Goal: Transaction & Acquisition: Book appointment/travel/reservation

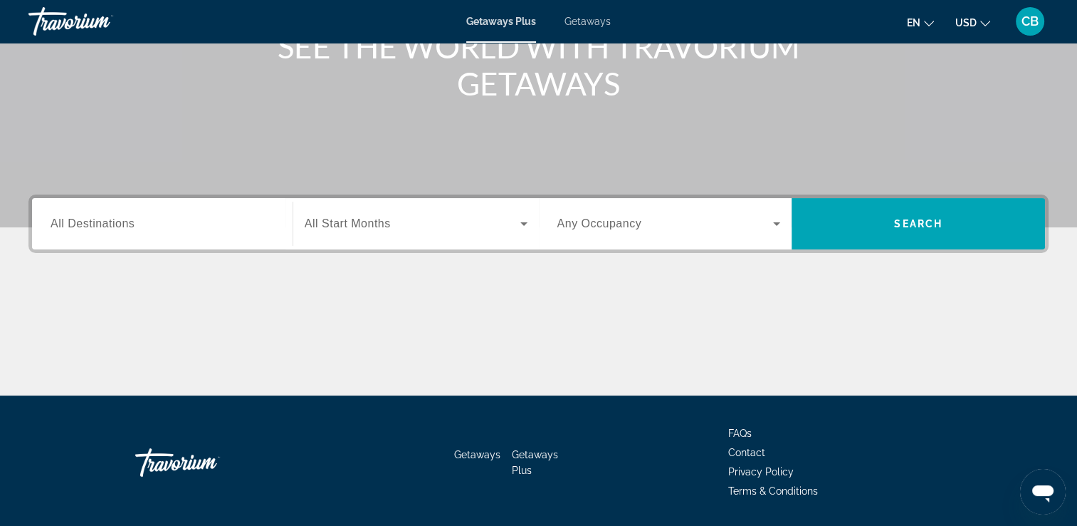
scroll to position [205, 0]
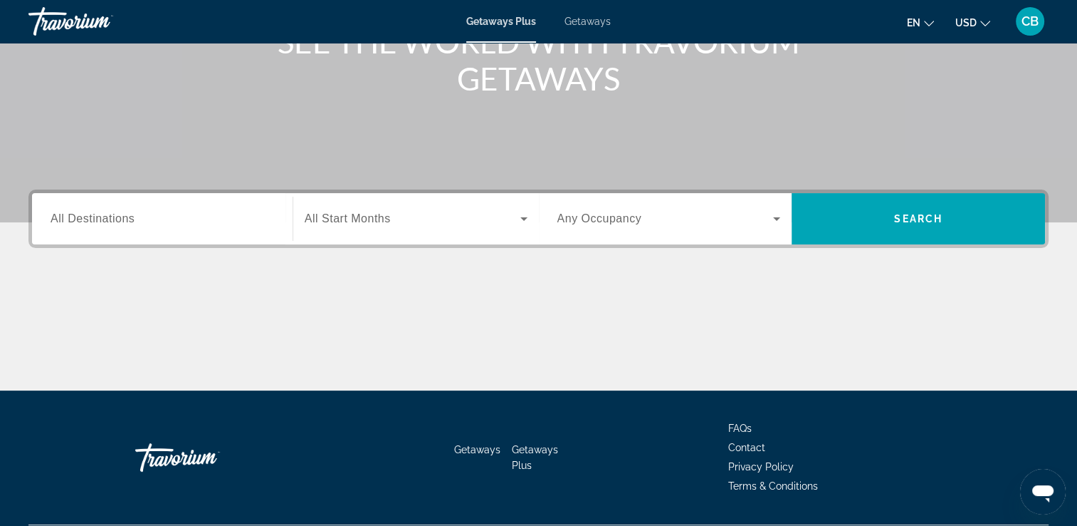
click at [129, 218] on span "All Destinations" at bounding box center [93, 218] width 84 height 12
click at [129, 218] on input "Destination All Destinations" at bounding box center [163, 219] width 224 height 17
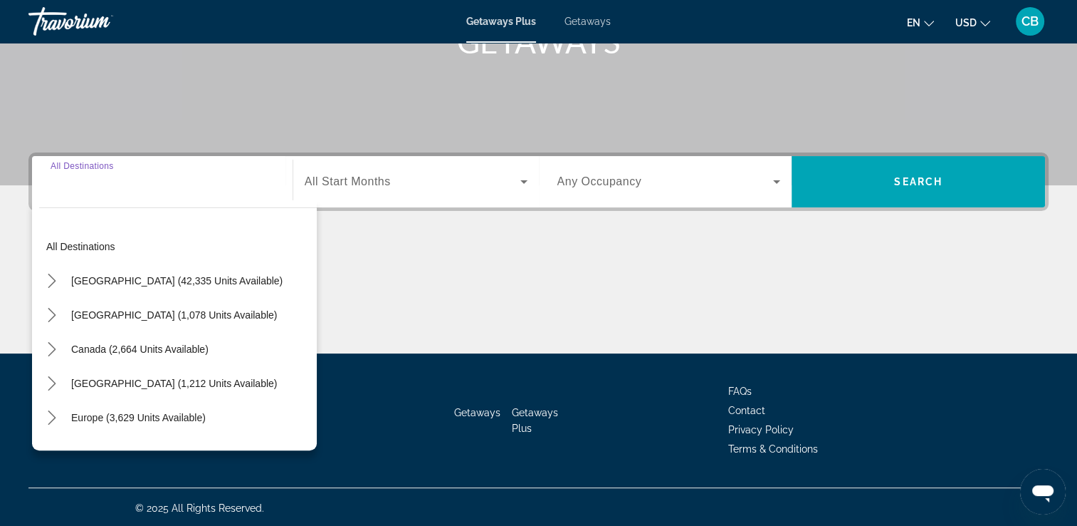
scroll to position [244, 0]
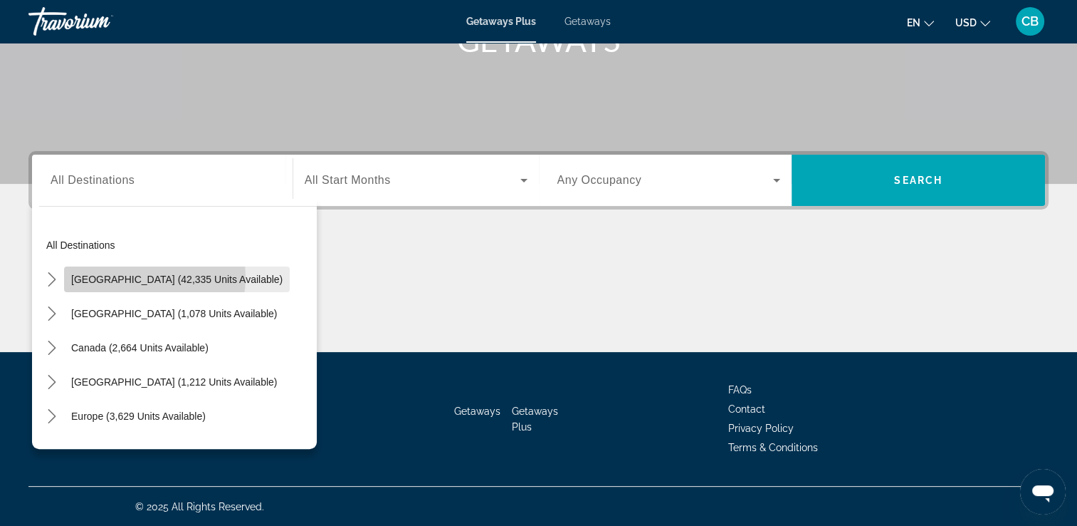
click at [137, 276] on span "[GEOGRAPHIC_DATA] (42,335 units available)" at bounding box center [177, 278] width 212 height 11
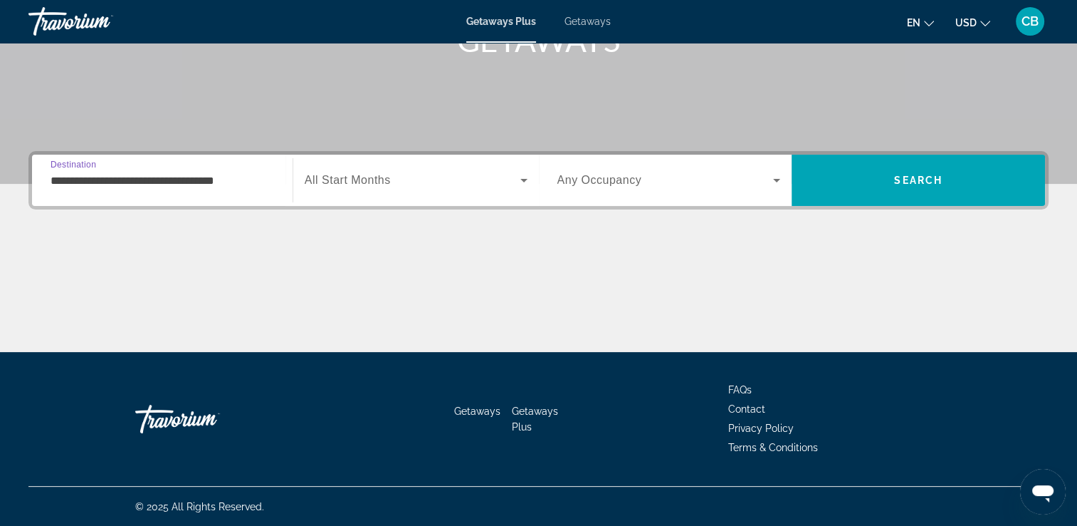
click at [110, 179] on input "**********" at bounding box center [163, 180] width 224 height 17
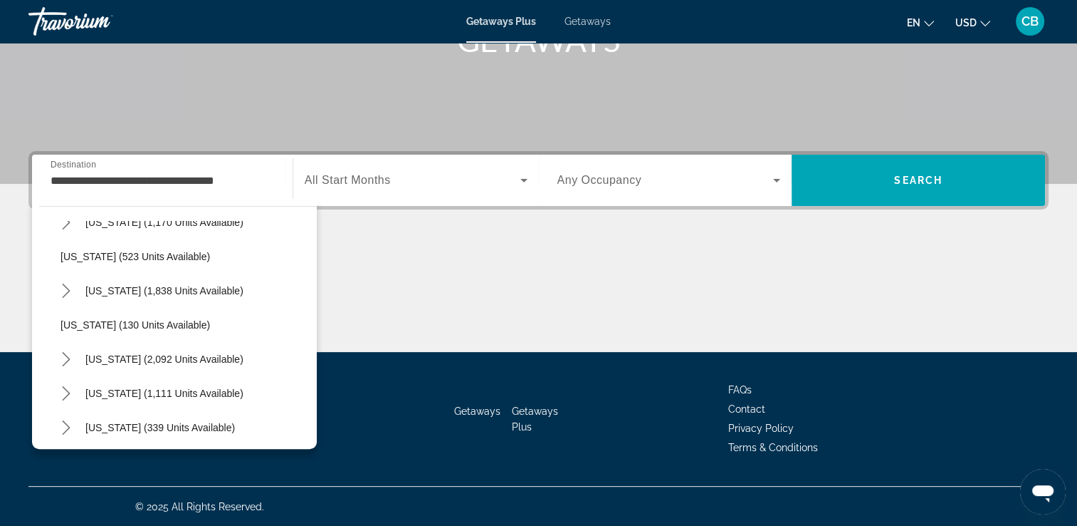
scroll to position [1003, 0]
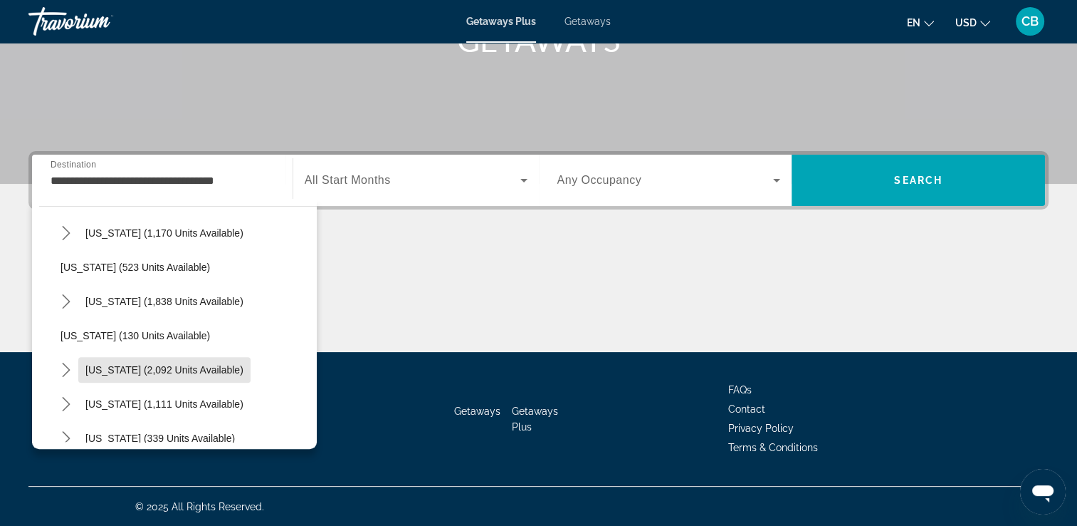
click at [121, 365] on span "[US_STATE] (2,092 units available)" at bounding box center [164, 369] width 158 height 11
type input "**********"
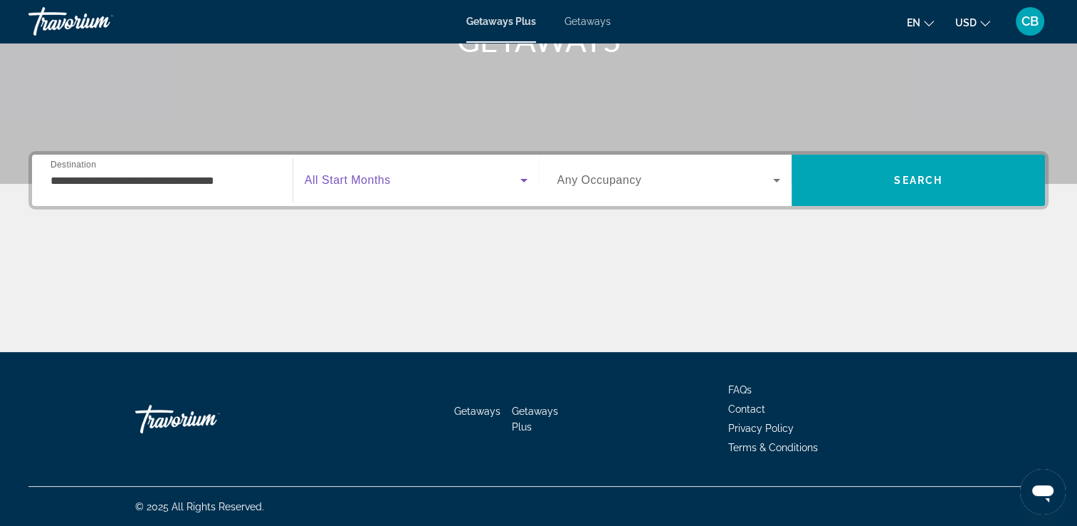
click at [522, 177] on icon "Search widget" at bounding box center [524, 180] width 17 height 17
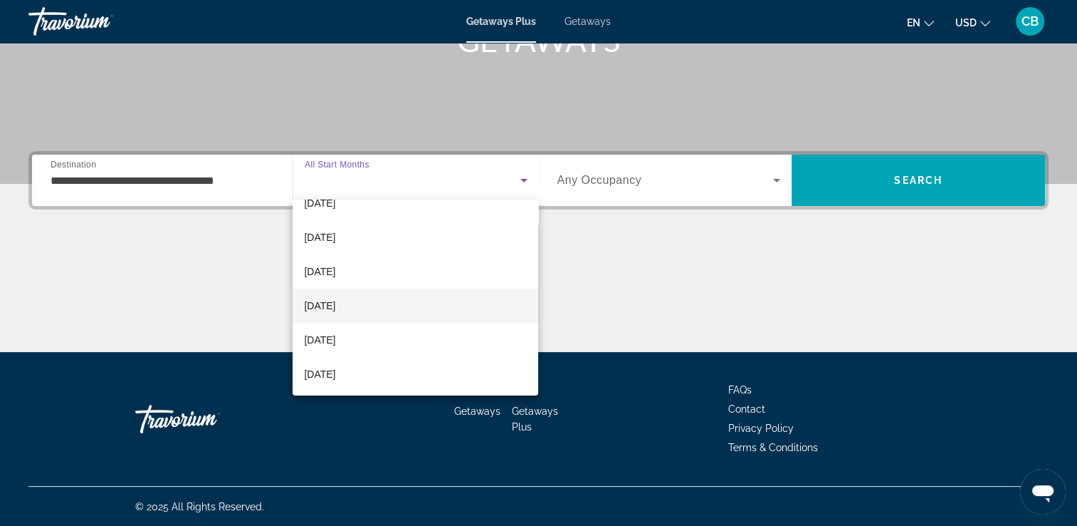
scroll to position [157, 0]
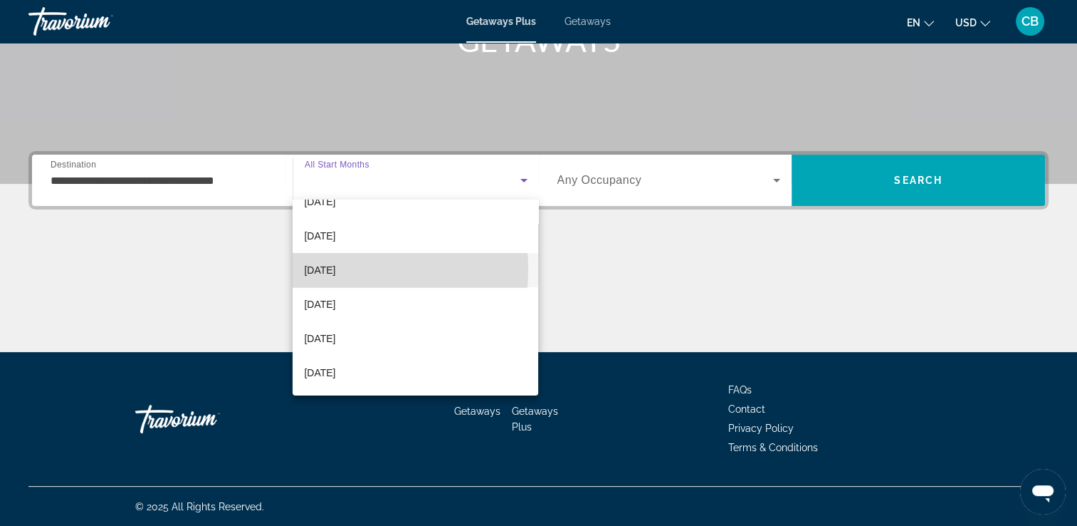
click at [310, 269] on span "[DATE]" at bounding box center [319, 269] width 31 height 17
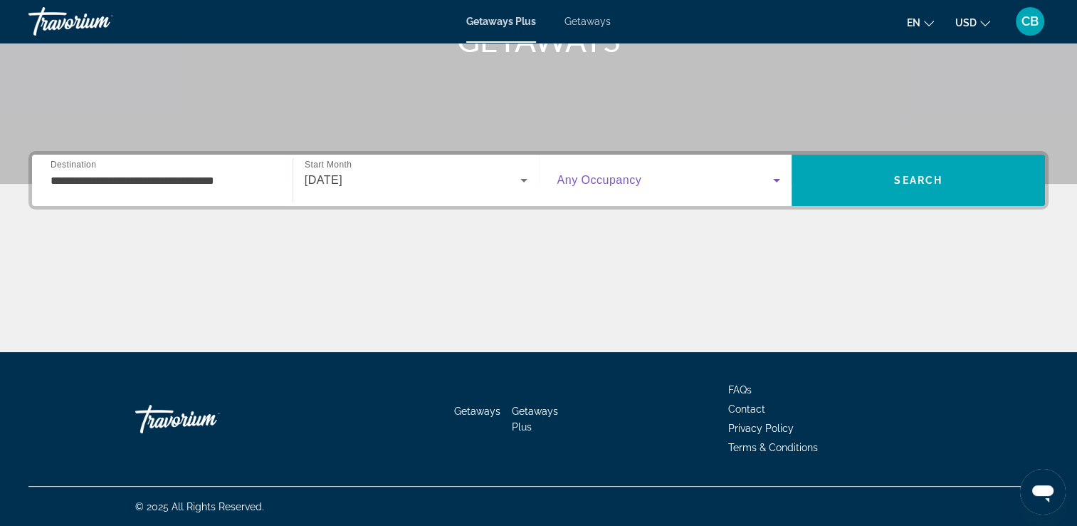
click at [778, 177] on icon "Search widget" at bounding box center [776, 180] width 17 height 17
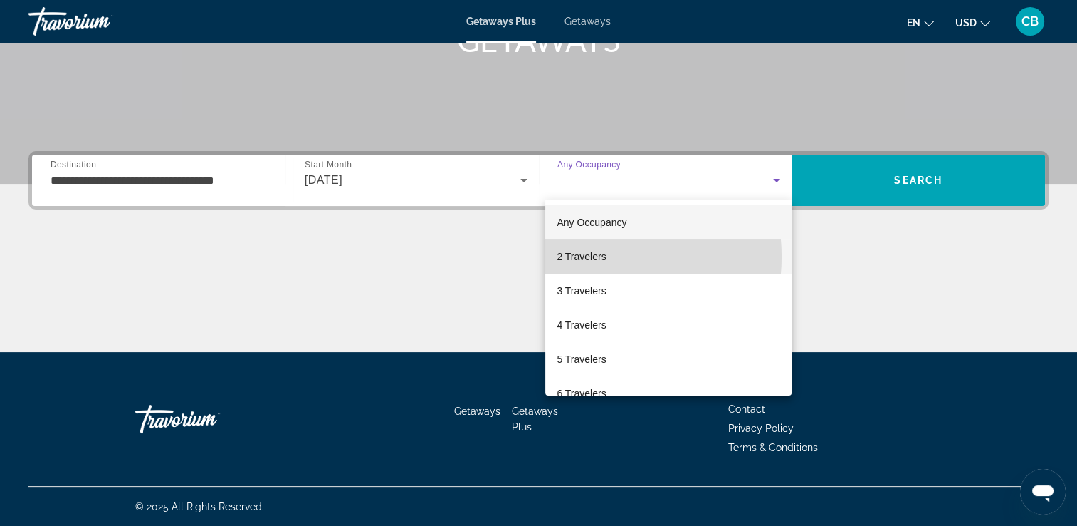
click at [580, 256] on span "2 Travelers" at bounding box center [581, 256] width 49 height 17
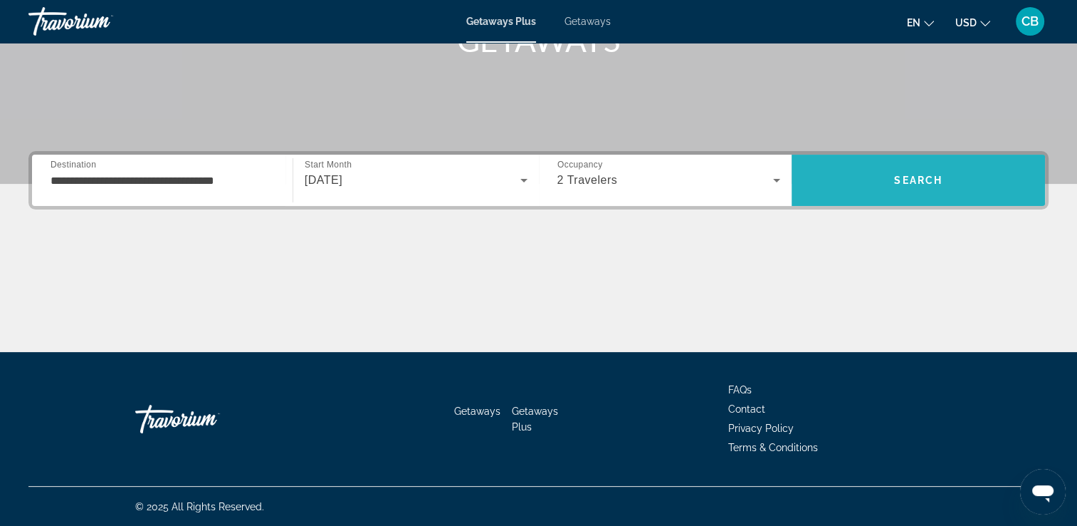
click at [900, 174] on span "Search" at bounding box center [918, 179] width 48 height 11
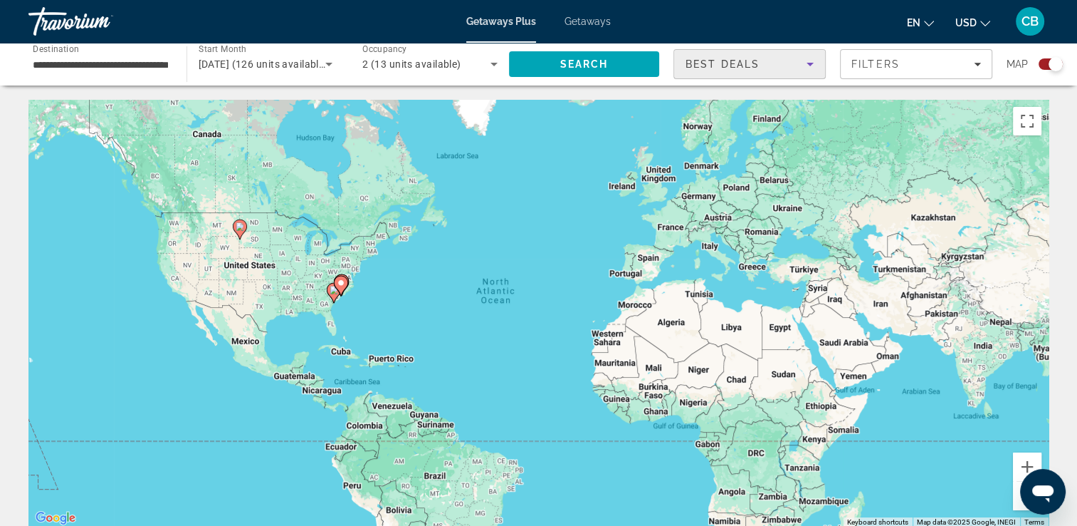
click at [809, 61] on icon "Sort by" at bounding box center [810, 64] width 17 height 17
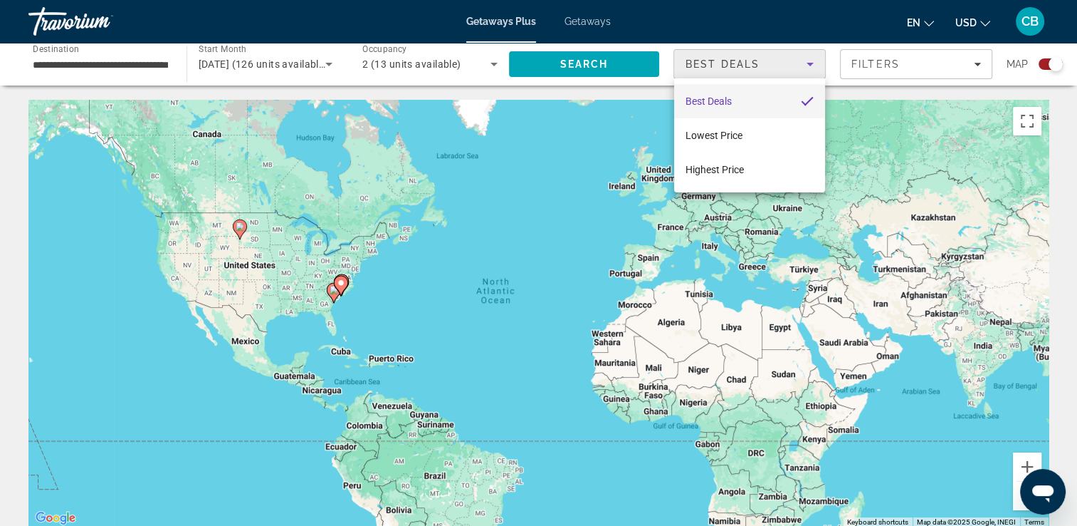
click at [809, 61] on div at bounding box center [538, 263] width 1077 height 526
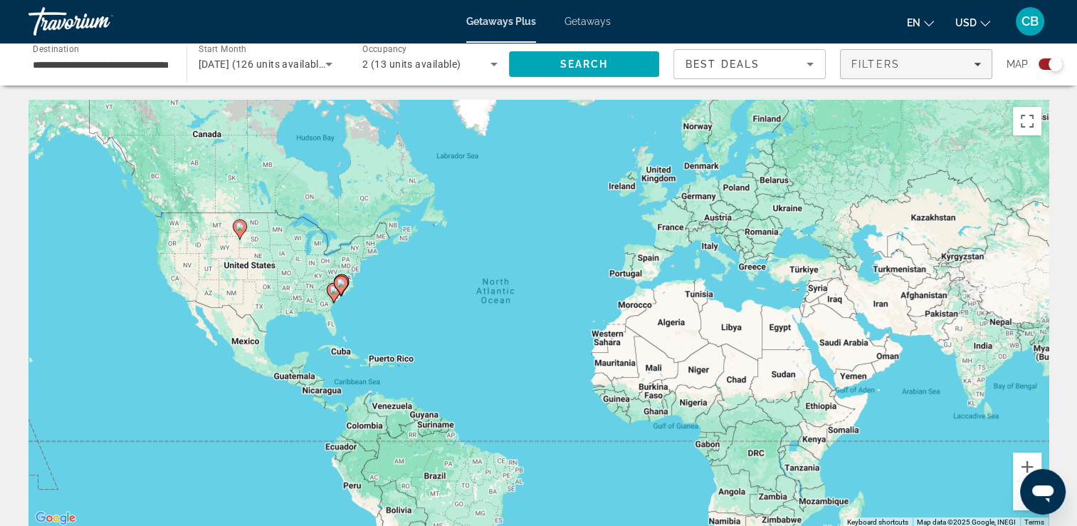
click at [977, 64] on icon "Filters" at bounding box center [977, 65] width 7 height 4
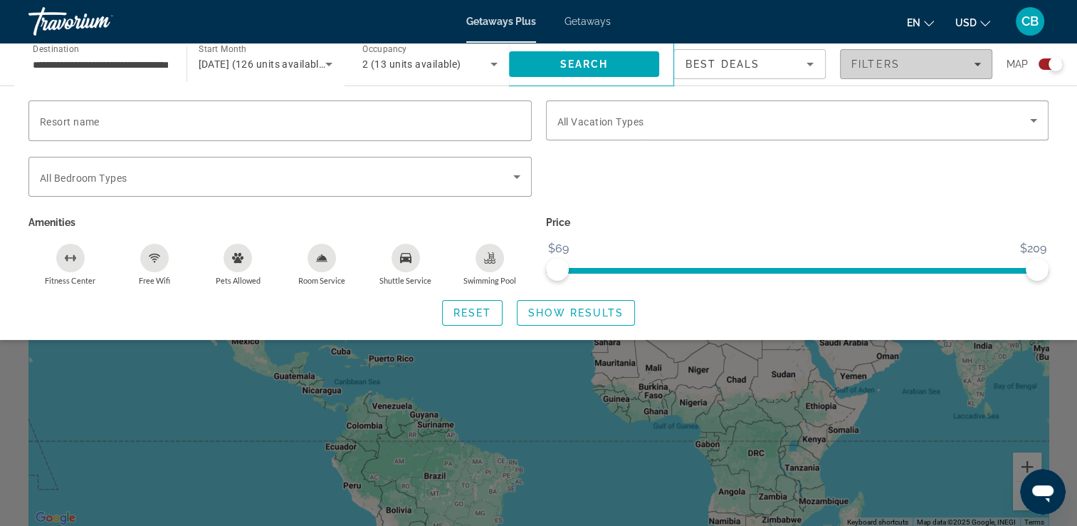
click at [977, 64] on icon "Filters" at bounding box center [977, 65] width 7 height 4
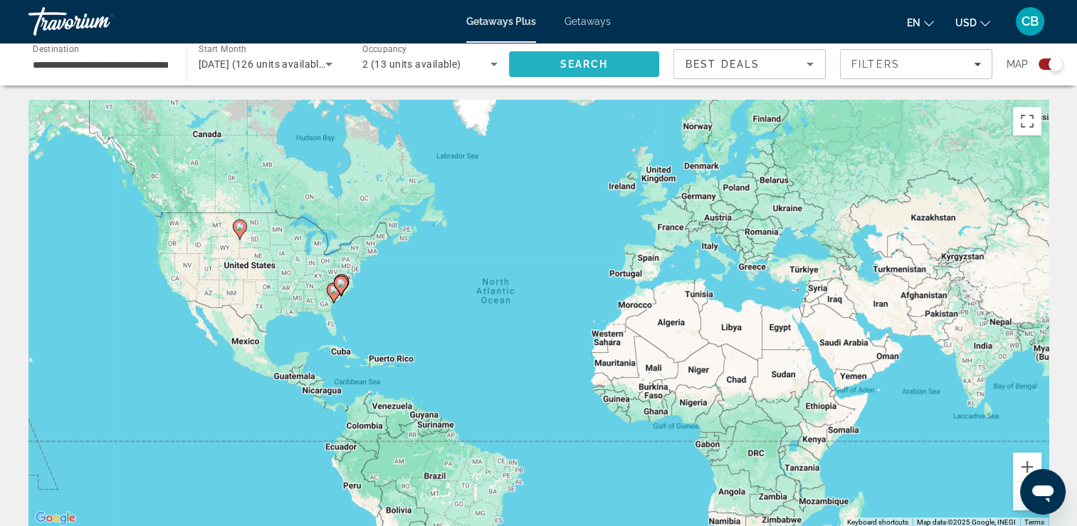
click at [563, 61] on span "Search" at bounding box center [584, 63] width 48 height 11
click at [545, 62] on span "Search" at bounding box center [584, 64] width 151 height 34
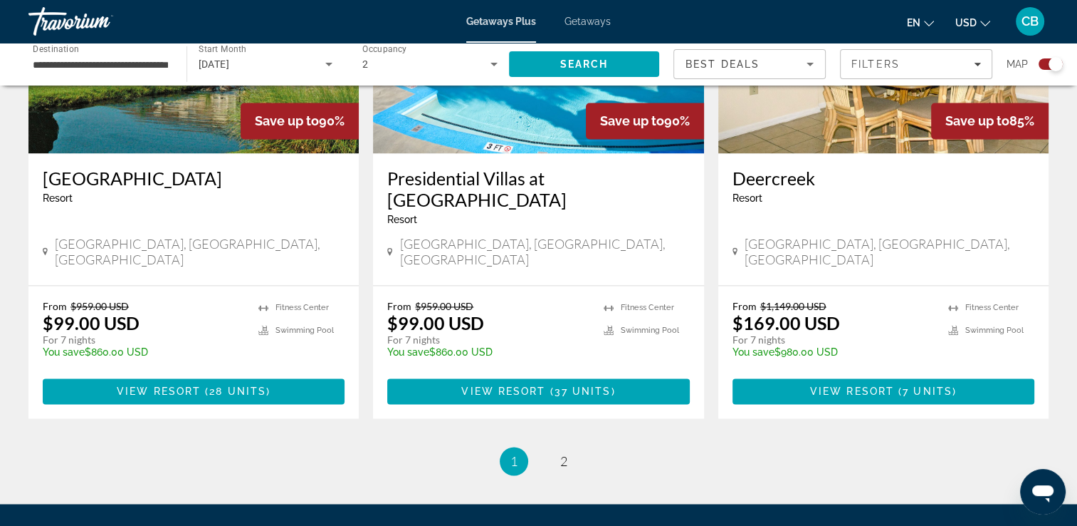
scroll to position [2193, 0]
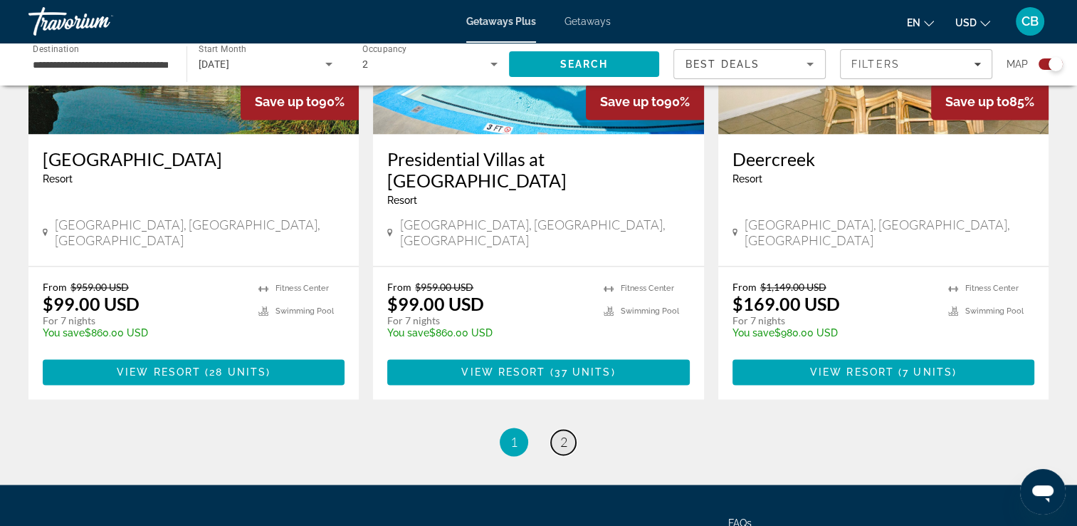
click at [565, 434] on span "2" at bounding box center [563, 442] width 7 height 16
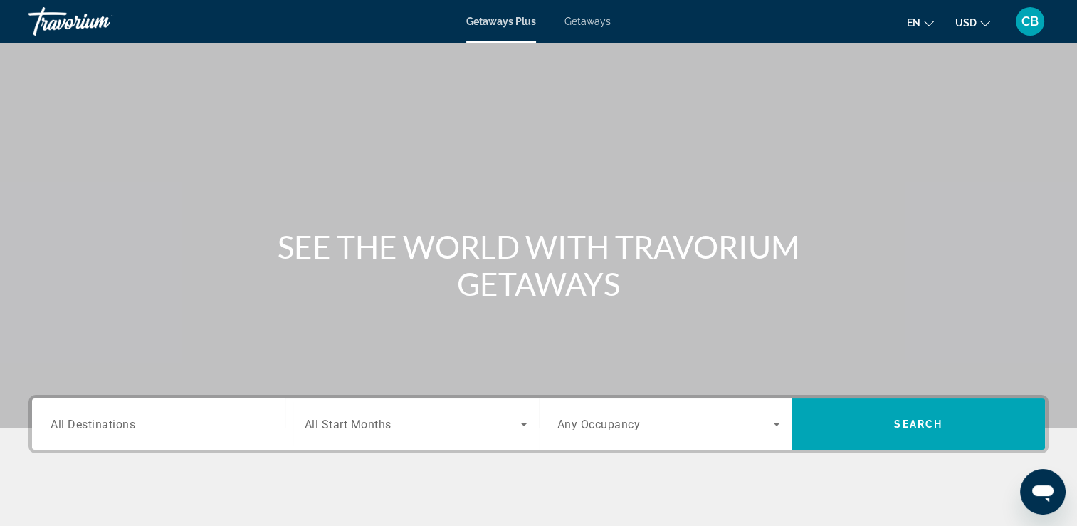
click at [586, 21] on span "Getaways" at bounding box center [588, 21] width 46 height 11
click at [81, 426] on span "All Destinations" at bounding box center [93, 424] width 85 height 14
click at [81, 426] on input "Destination All Destinations" at bounding box center [163, 424] width 224 height 17
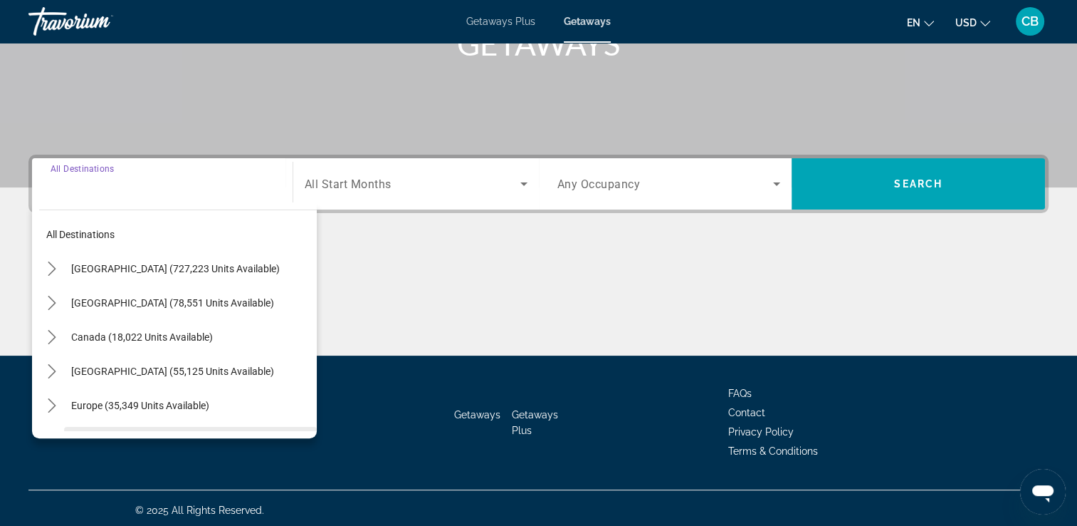
scroll to position [244, 0]
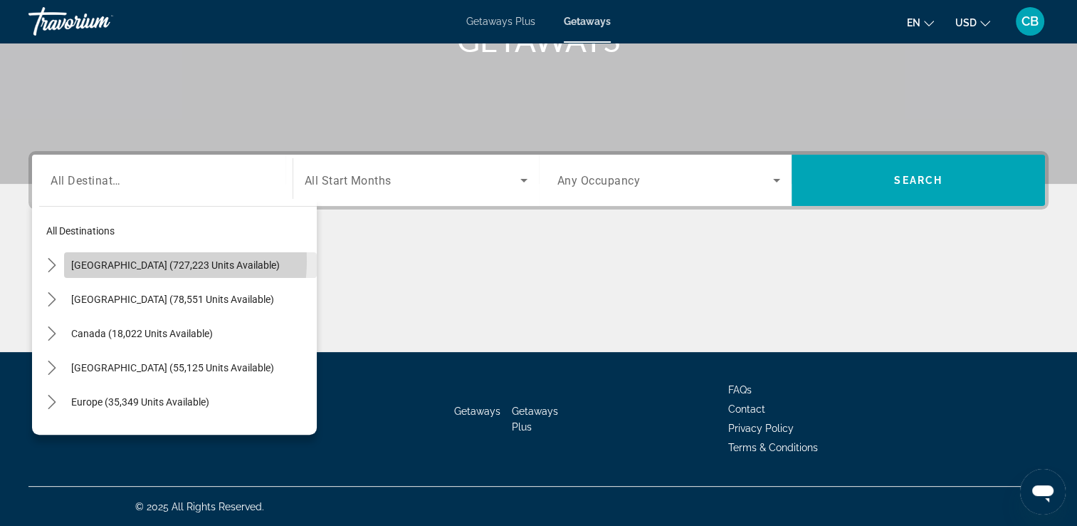
click at [145, 260] on span "[GEOGRAPHIC_DATA] (727,223 units available)" at bounding box center [175, 264] width 209 height 11
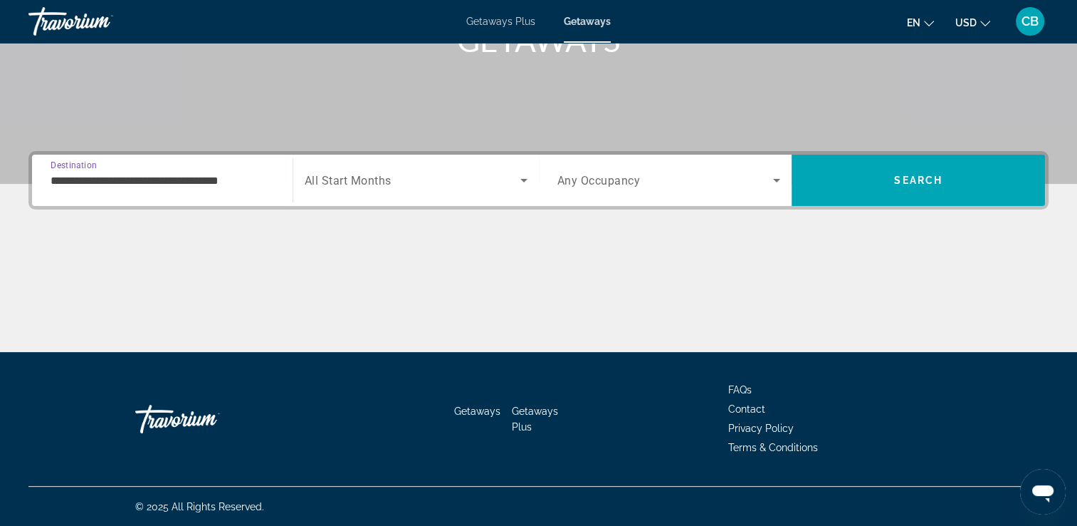
click at [157, 182] on input "**********" at bounding box center [163, 180] width 224 height 17
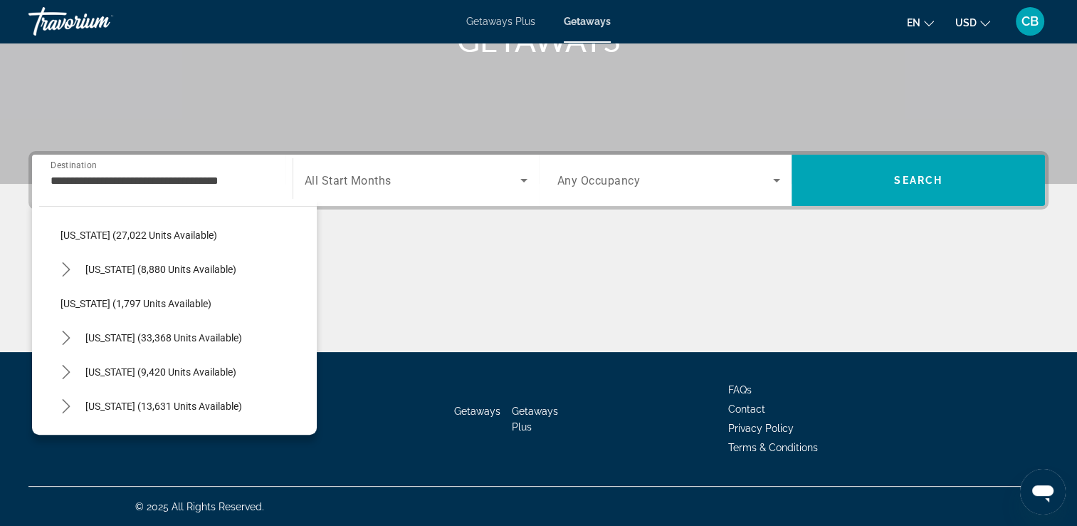
scroll to position [1154, 0]
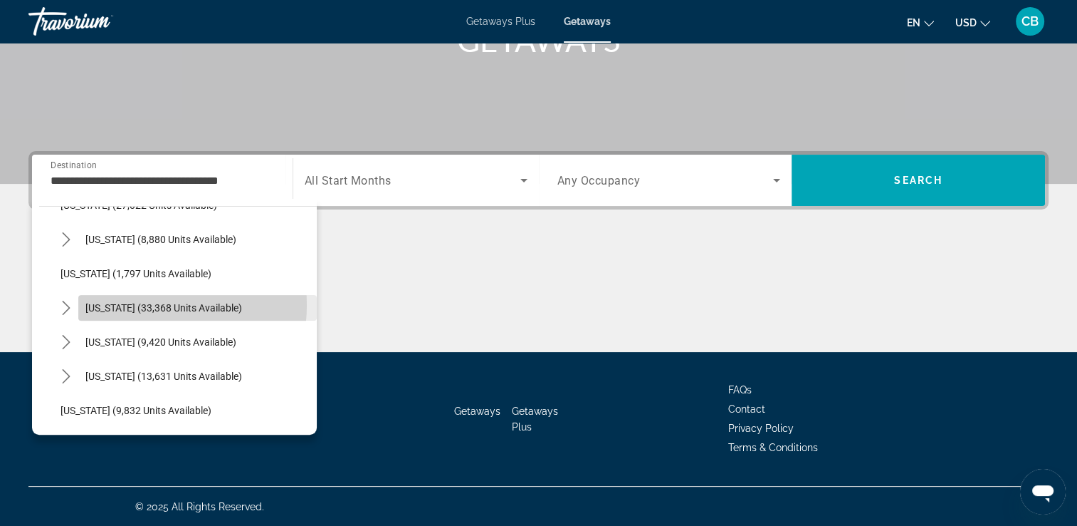
click at [128, 303] on span "[US_STATE] (33,368 units available)" at bounding box center [163, 307] width 157 height 11
type input "**********"
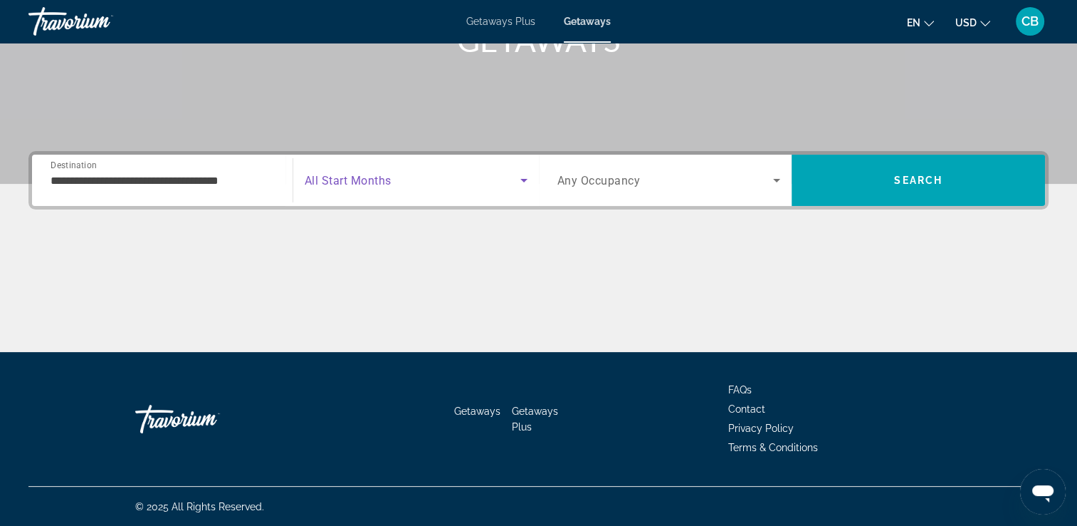
click at [523, 177] on icon "Search widget" at bounding box center [524, 180] width 17 height 17
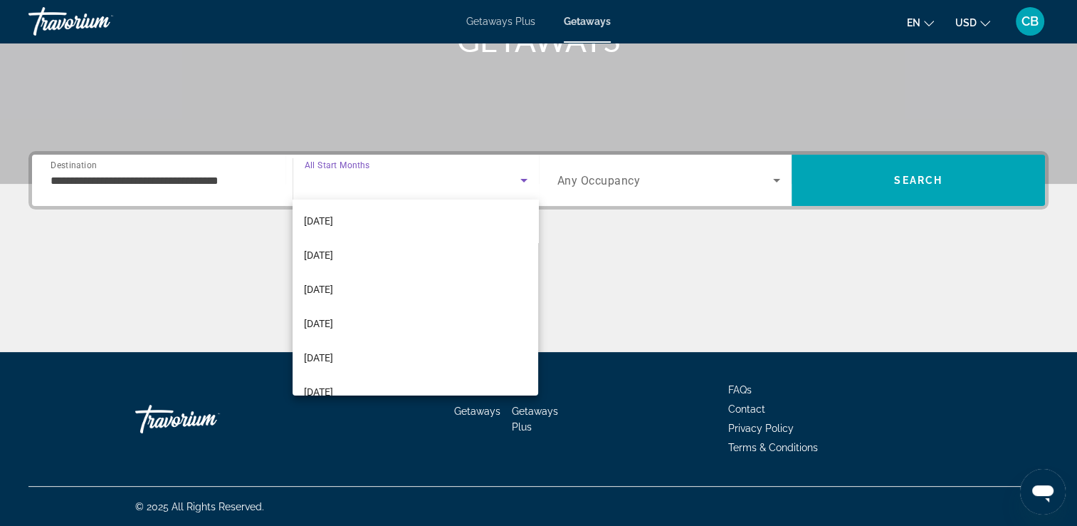
scroll to position [161, 0]
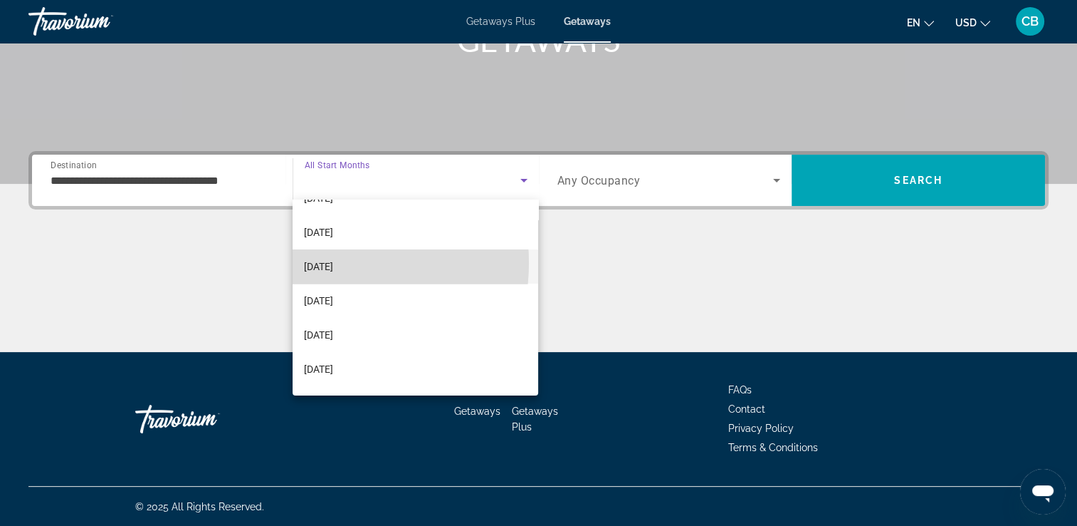
click at [312, 262] on span "[DATE]" at bounding box center [318, 266] width 29 height 17
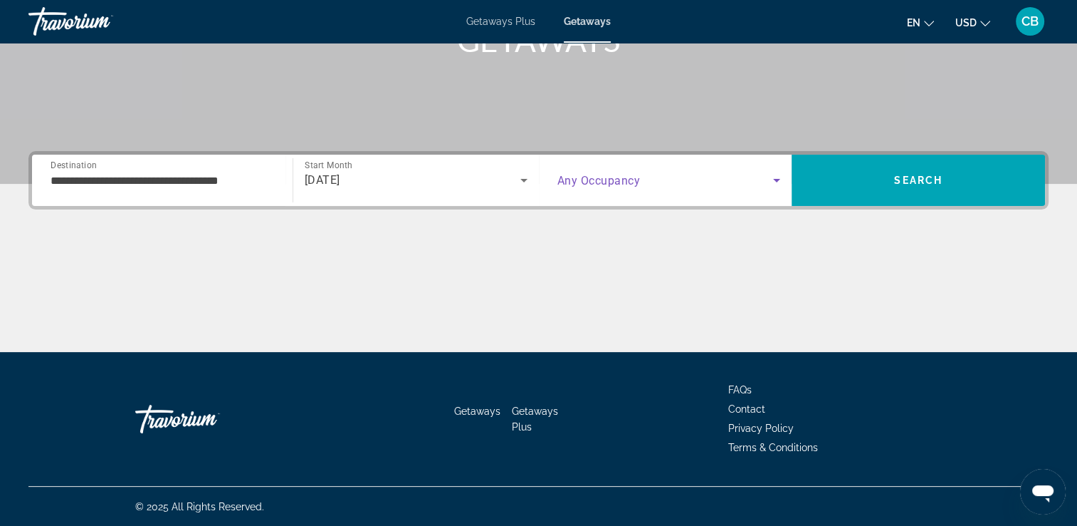
click at [783, 181] on icon "Search widget" at bounding box center [776, 180] width 17 height 17
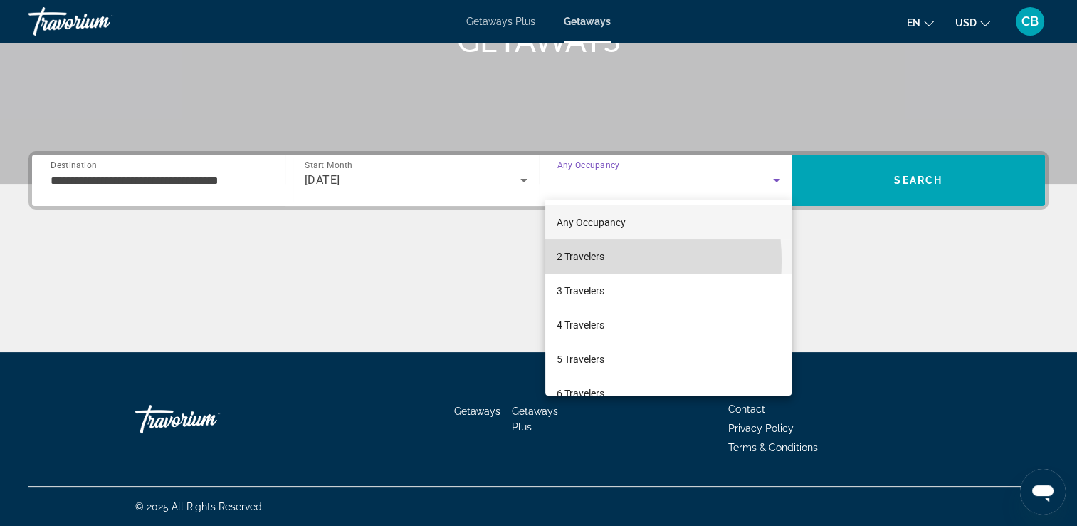
click at [567, 261] on span "2 Travelers" at bounding box center [581, 256] width 48 height 17
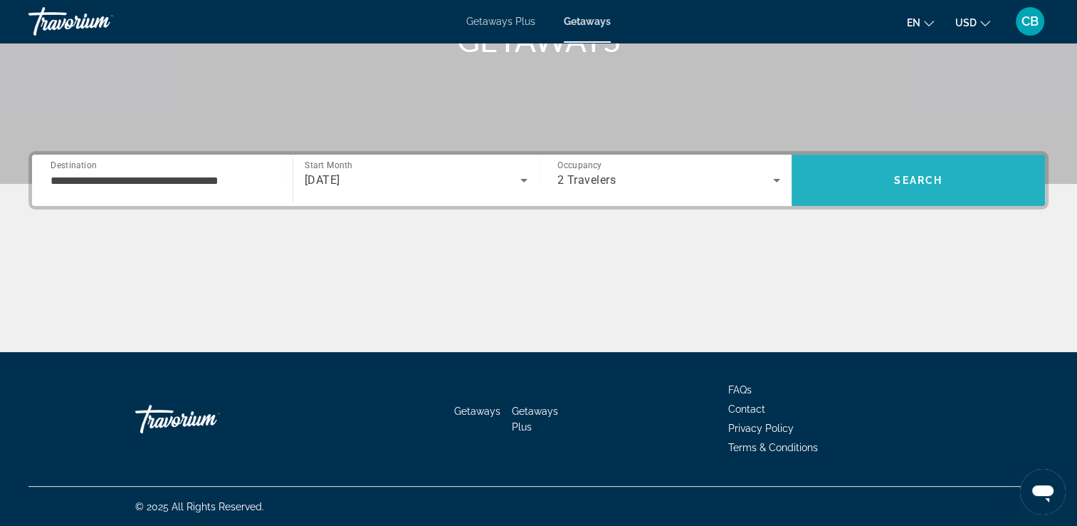
click at [905, 179] on span "Search" at bounding box center [918, 179] width 48 height 11
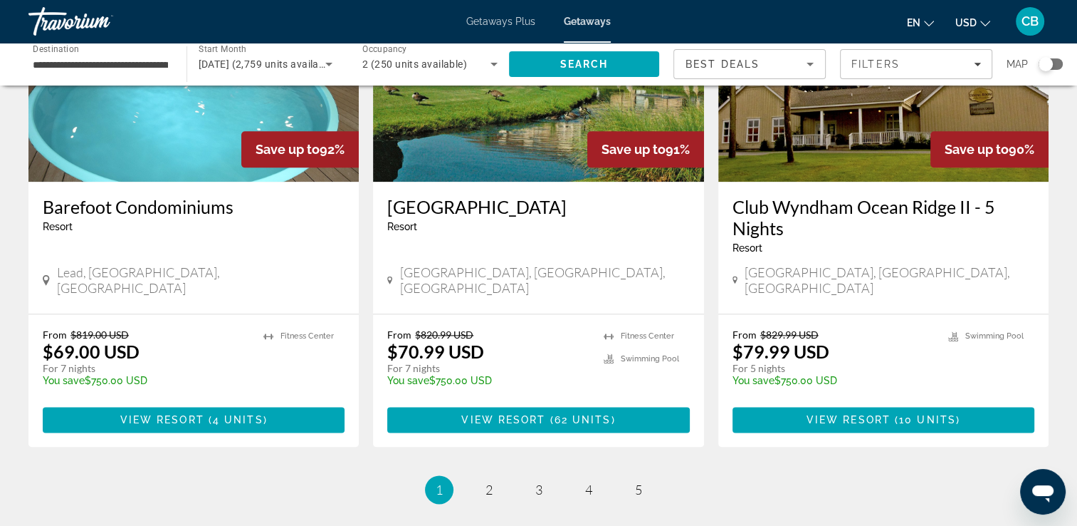
scroll to position [1790, 0]
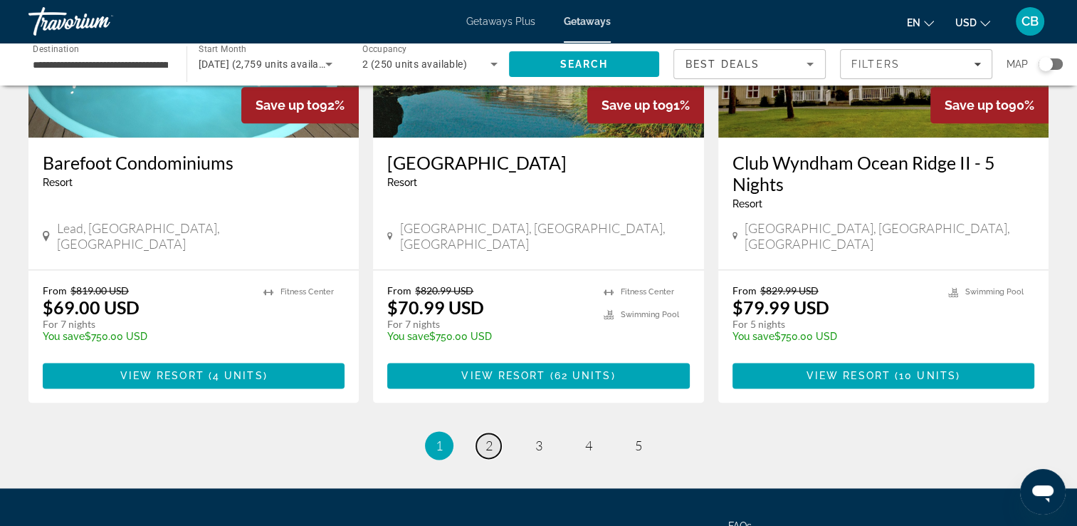
click at [484, 433] on link "page 2" at bounding box center [488, 445] width 25 height 25
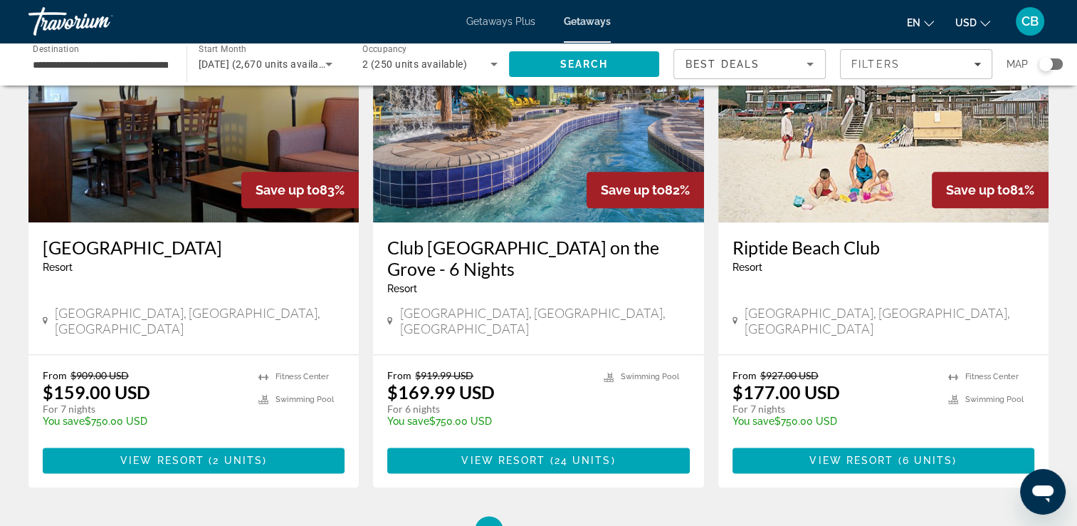
scroll to position [1698, 0]
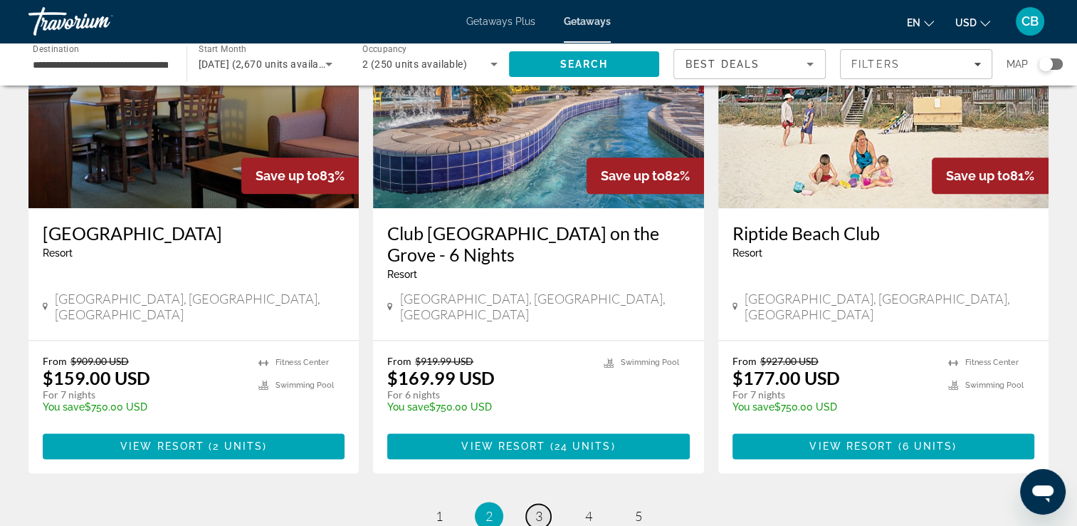
click at [533, 503] on link "page 3" at bounding box center [538, 515] width 25 height 25
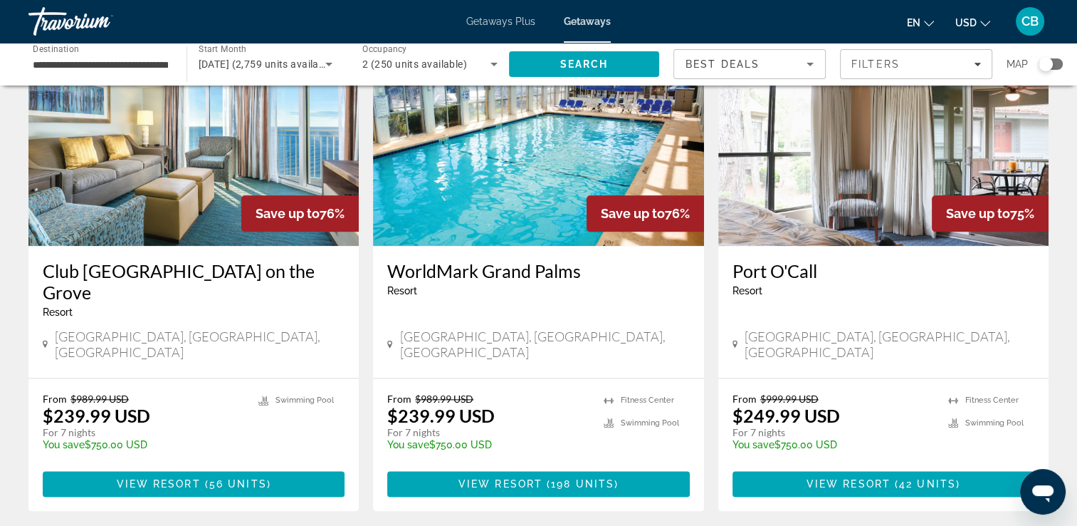
scroll to position [1684, 0]
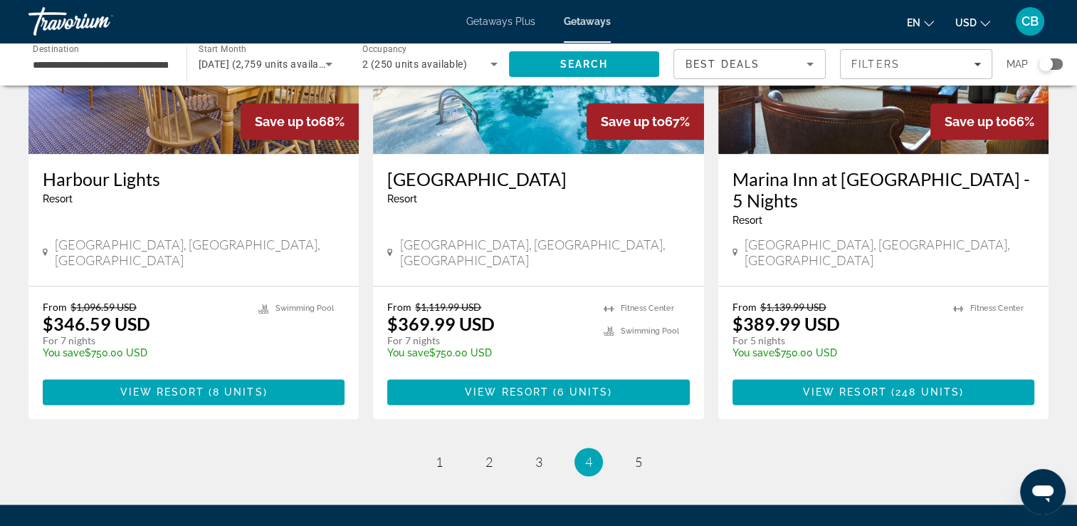
scroll to position [1733, 0]
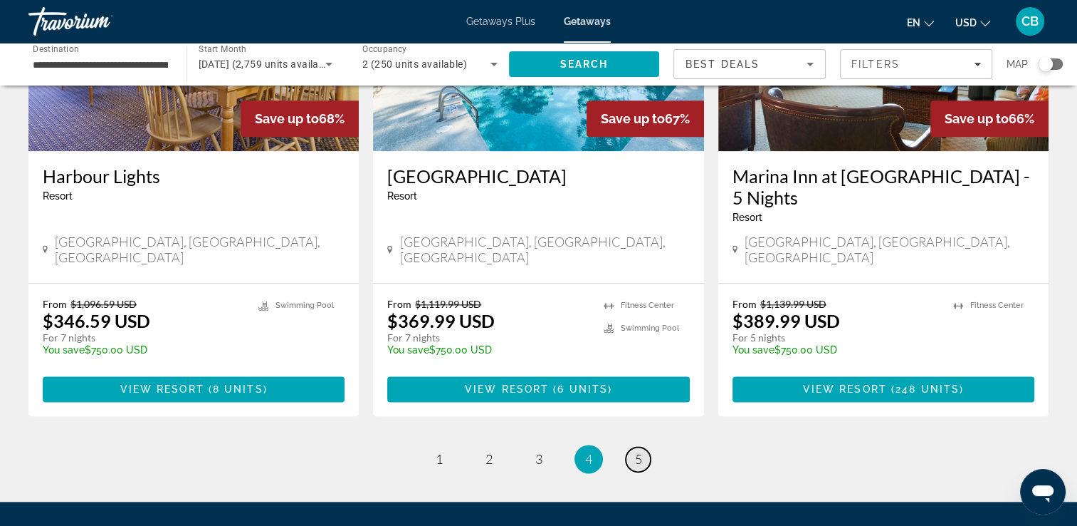
click at [637, 451] on span "5" at bounding box center [638, 459] width 7 height 16
